Goal: Task Accomplishment & Management: Manage account settings

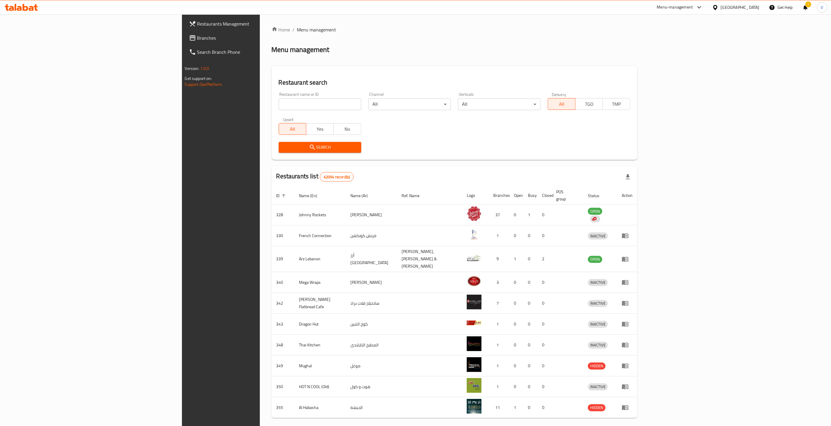
click at [197, 39] on span "Branches" at bounding box center [256, 37] width 119 height 7
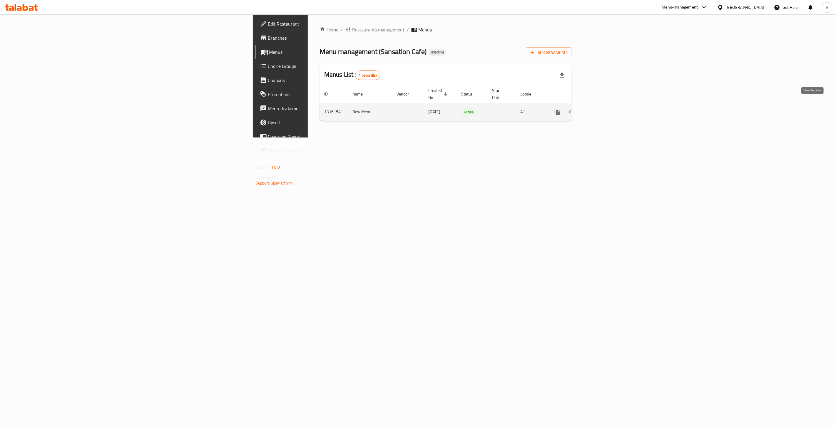
click at [604, 108] on icon "enhanced table" at bounding box center [600, 111] width 7 height 7
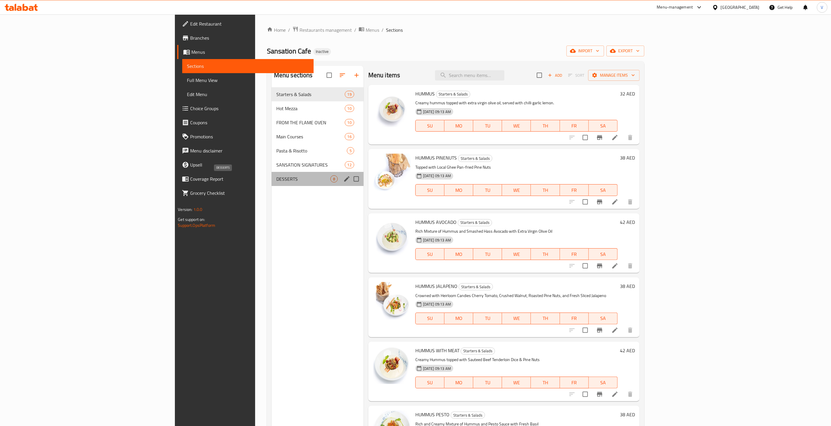
click at [276, 182] on span "DESSERTS" at bounding box center [303, 179] width 54 height 7
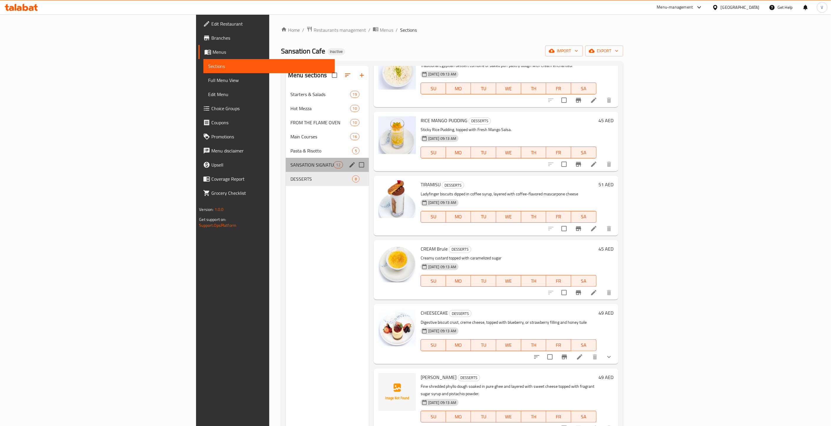
drag, startPoint x: 181, startPoint y: 159, endPoint x: 199, endPoint y: 155, distance: 18.2
click at [286, 160] on div "SANSATION SIGNATURES 12" at bounding box center [327, 165] width 83 height 14
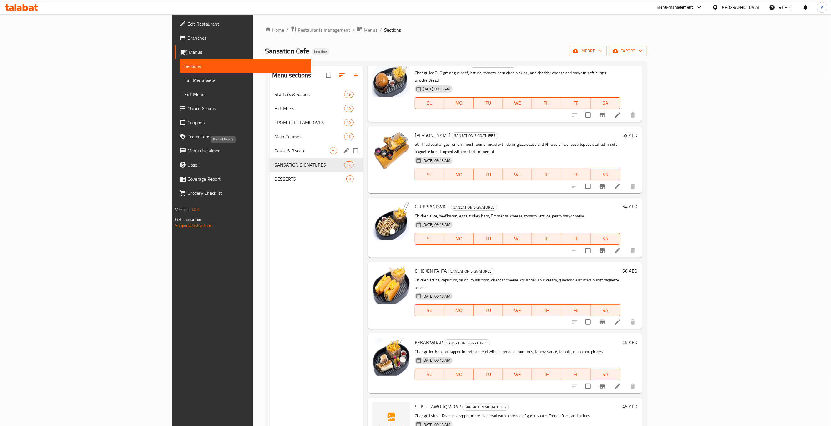
click at [275, 149] on span "Pasta & Risotto" at bounding box center [302, 150] width 55 height 7
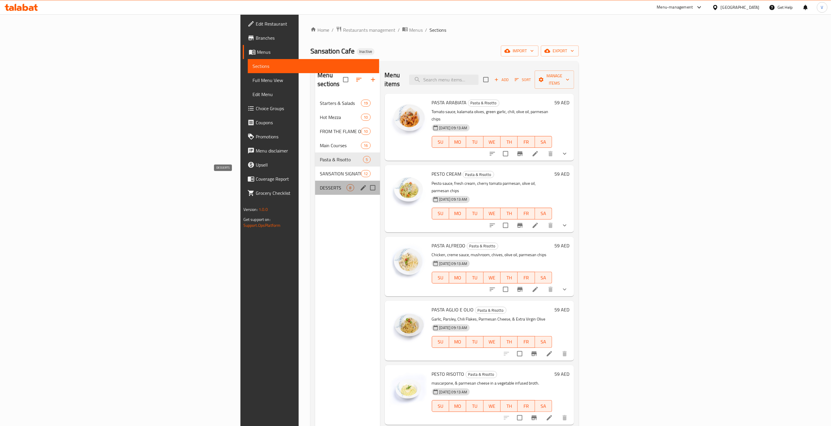
click at [320, 184] on span "DESSERTS" at bounding box center [333, 187] width 27 height 7
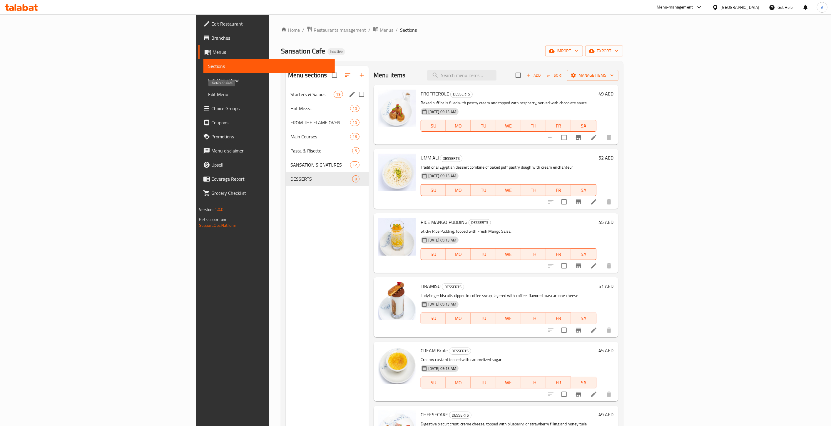
click at [290, 92] on span "Starters & Salads" at bounding box center [311, 94] width 43 height 7
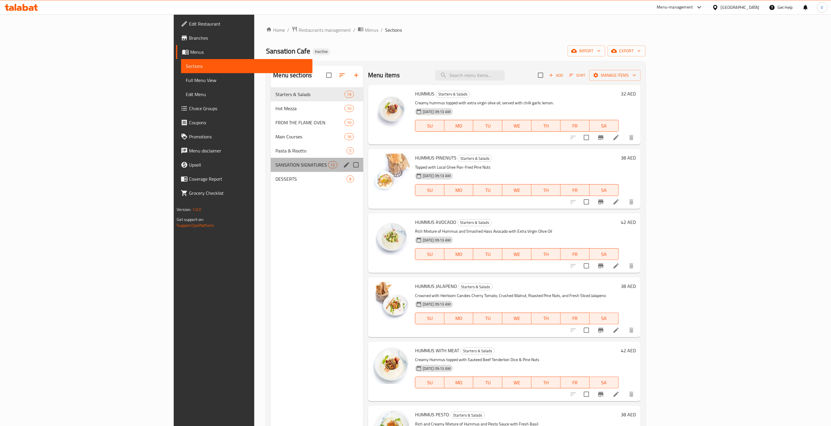
click at [271, 158] on div "SANSATION SIGNATURES 12" at bounding box center [317, 165] width 93 height 14
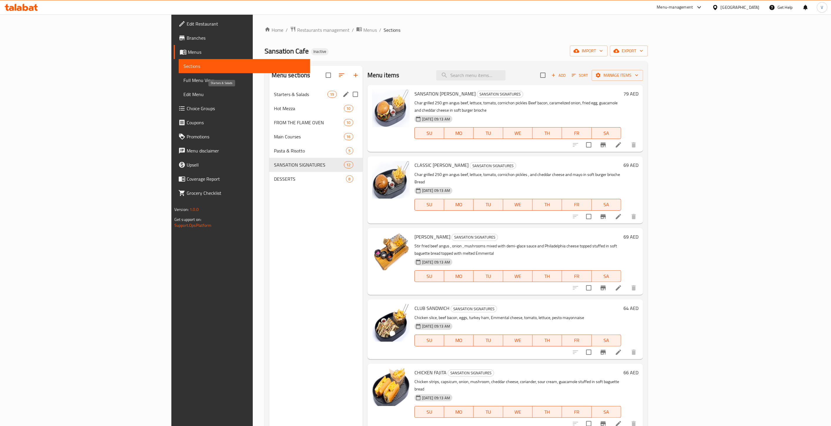
click at [274, 97] on span "Starters & Salads" at bounding box center [301, 94] width 54 height 7
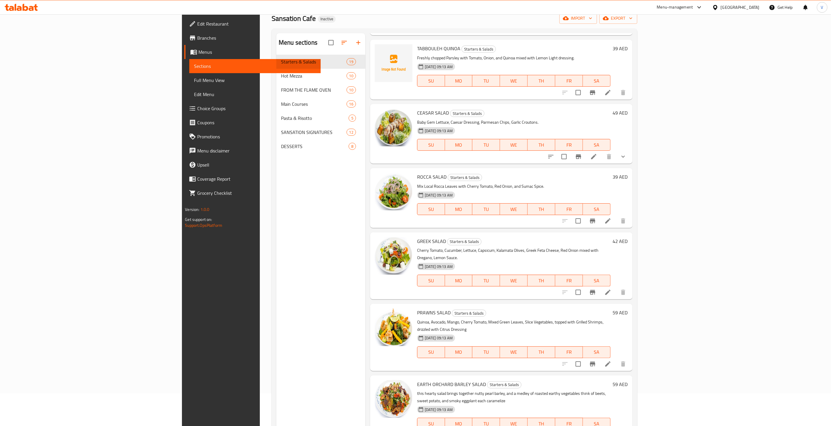
scroll to position [808, 0]
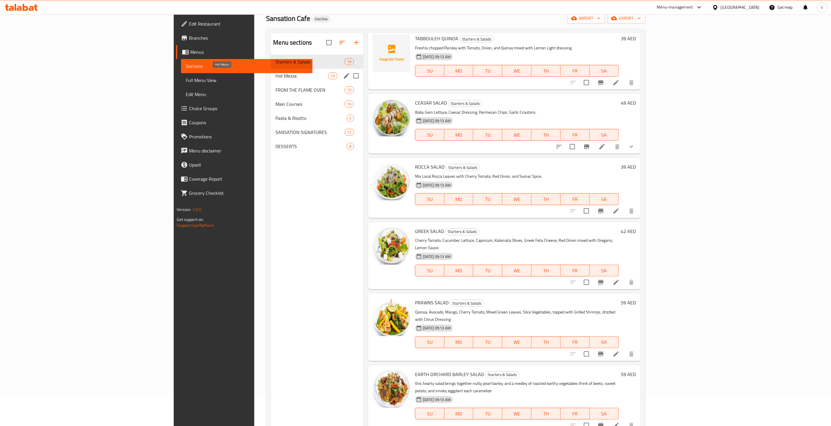
click at [275, 77] on span "Hot Mezza" at bounding box center [301, 75] width 52 height 7
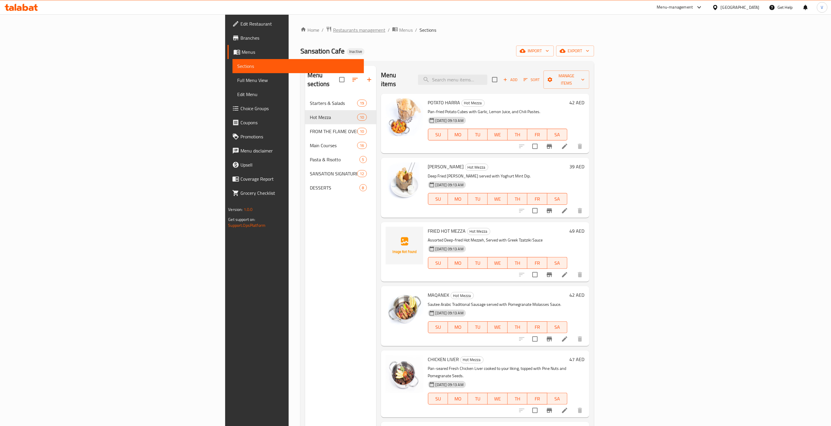
click at [333, 28] on span "Restaurants management" at bounding box center [359, 29] width 52 height 7
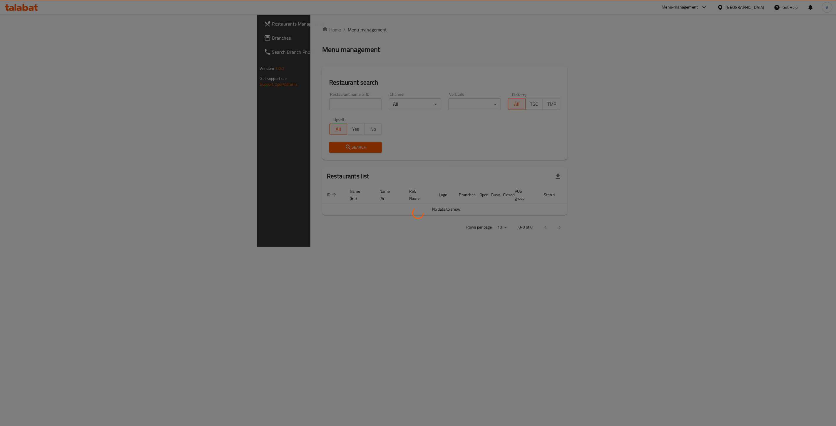
click at [9, 38] on div at bounding box center [418, 213] width 836 height 426
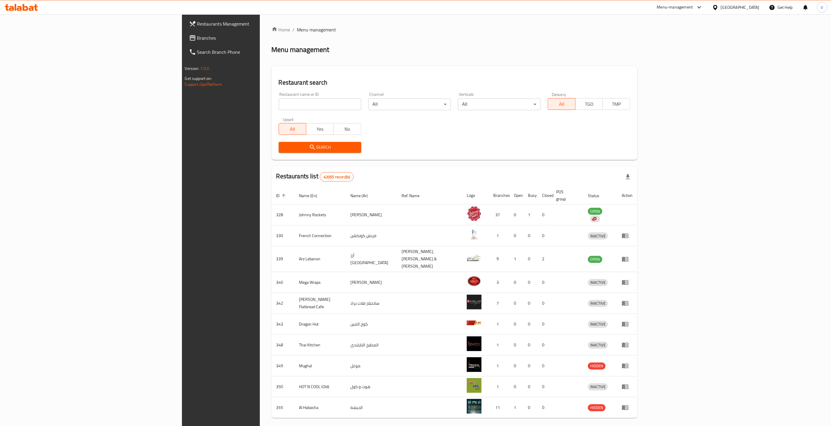
click at [13, 38] on div at bounding box center [415, 213] width 831 height 426
click at [189, 38] on span at bounding box center [193, 37] width 8 height 7
